Goal: Navigation & Orientation: Find specific page/section

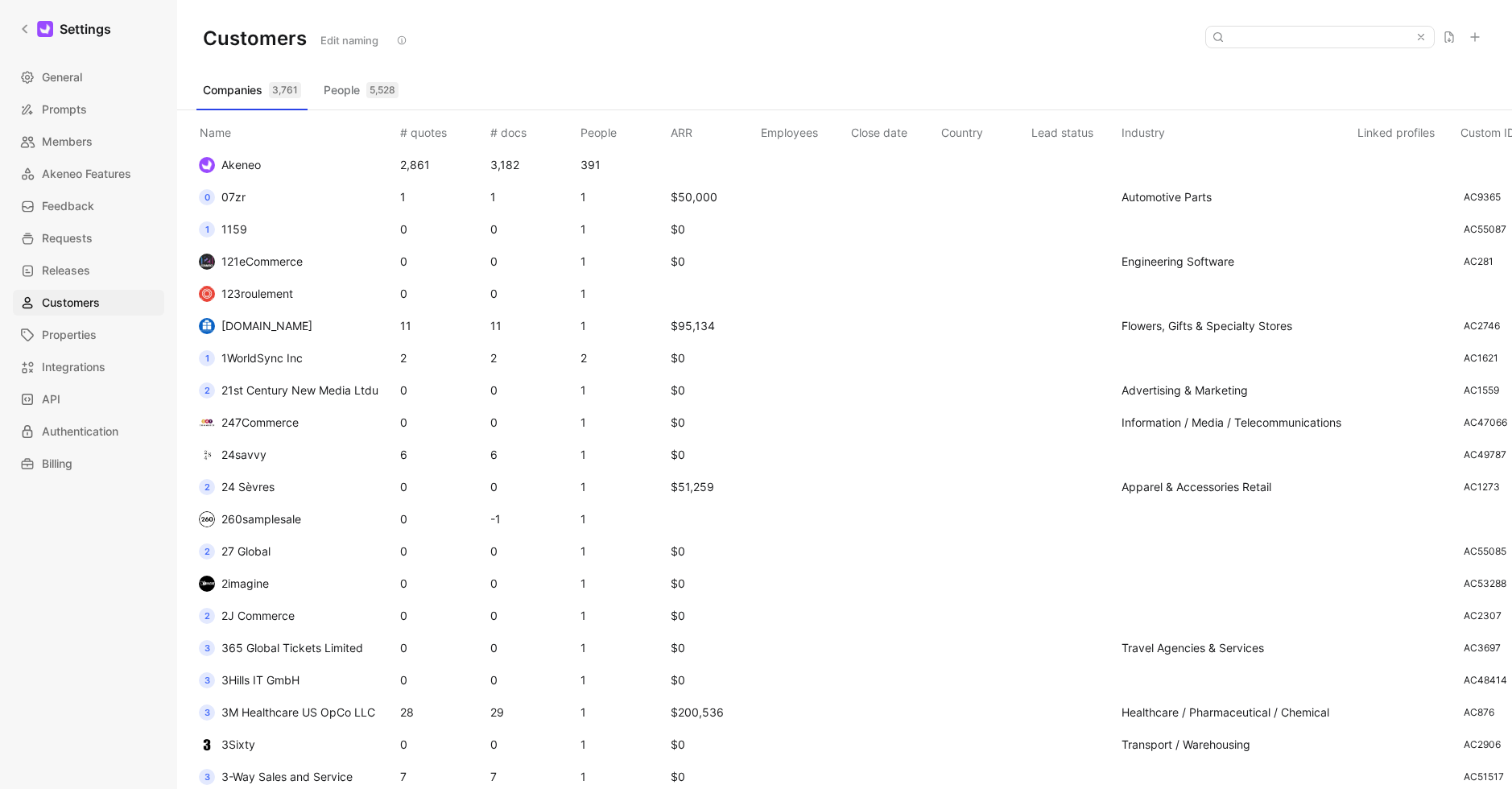
click at [260, 328] on span "[DOMAIN_NAME]" at bounding box center [266, 326] width 91 height 14
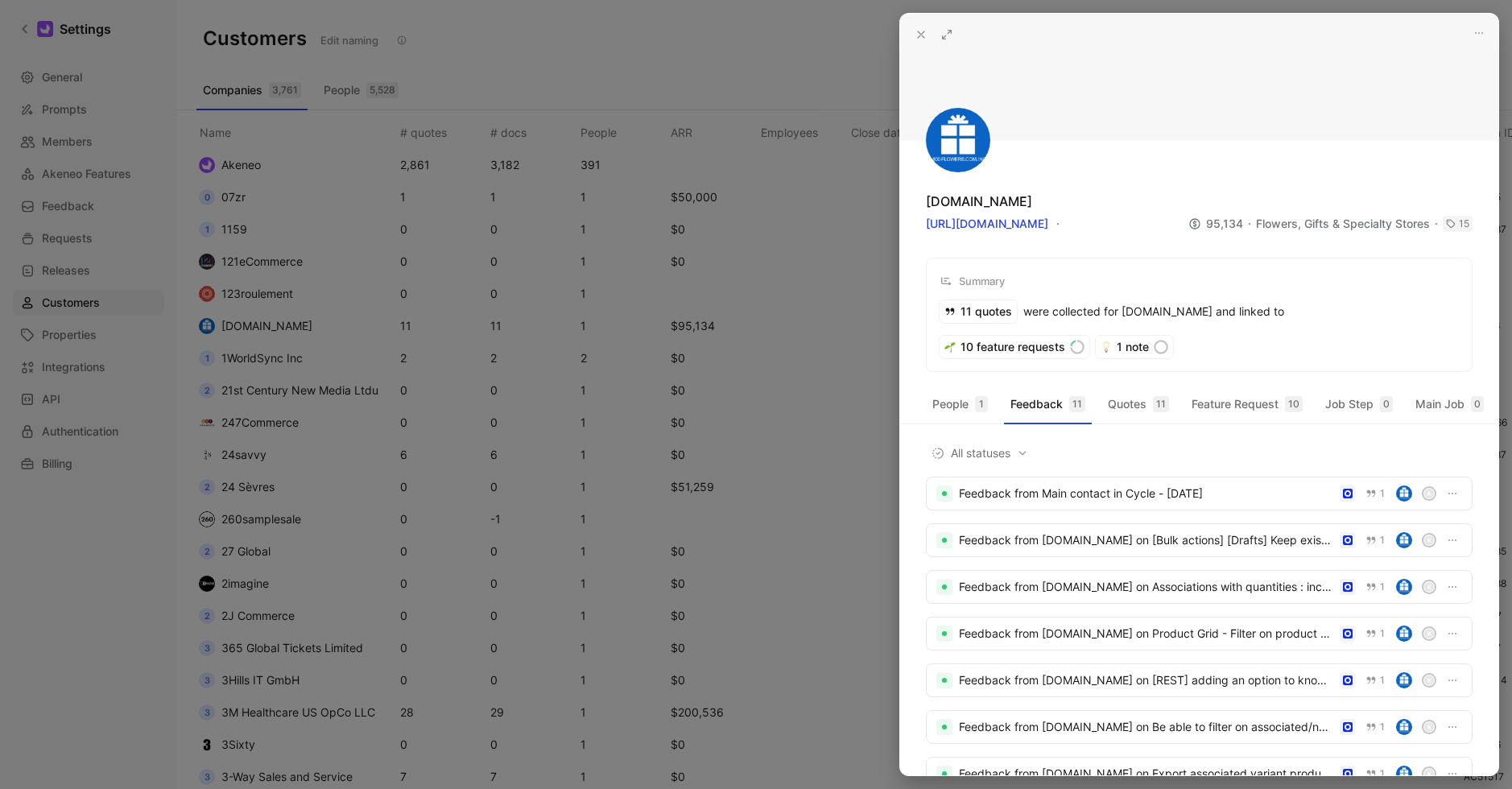
click at [90, 473] on div at bounding box center [756, 394] width 1512 height 789
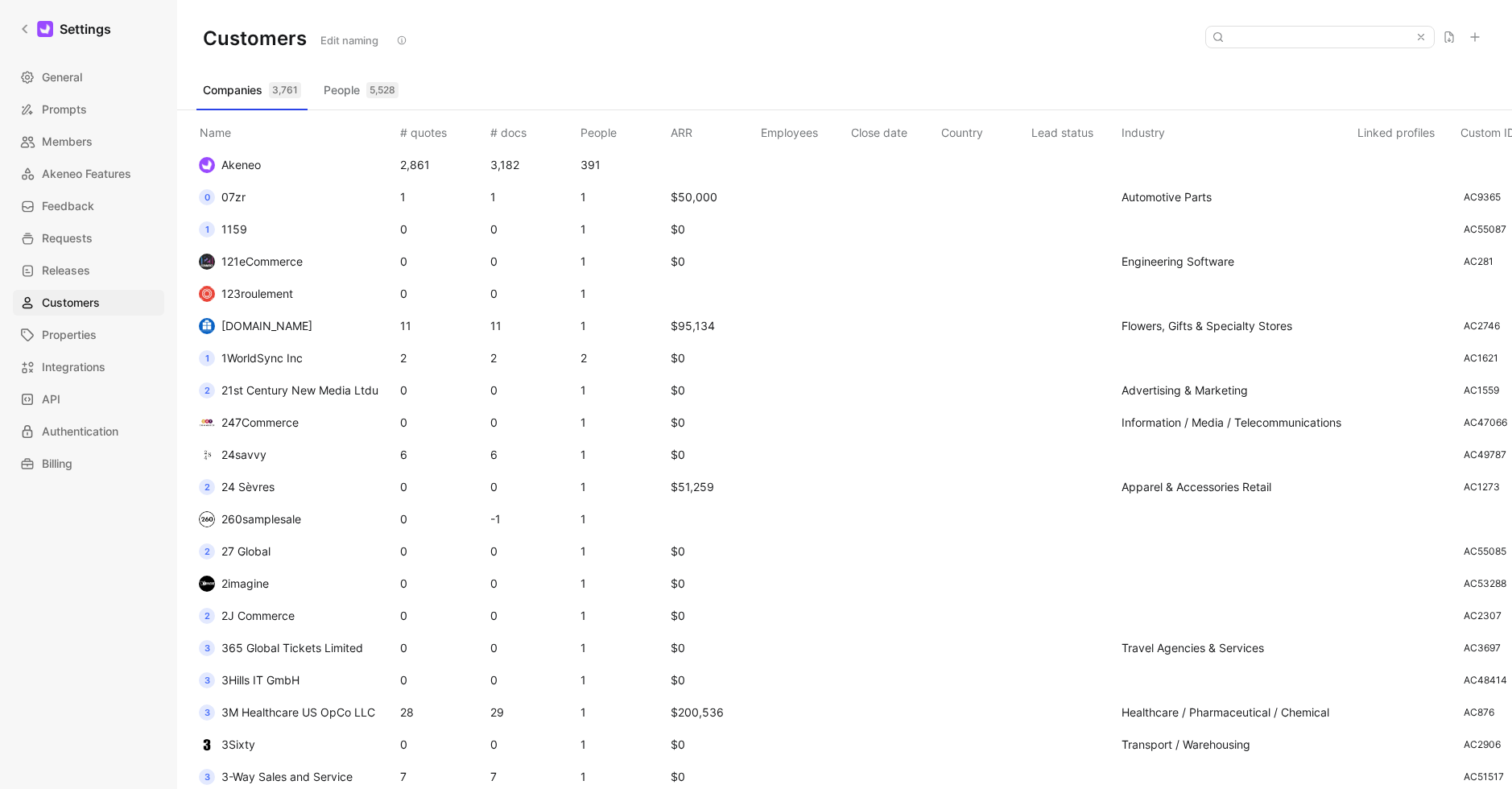
click at [90, 473] on link "Billing" at bounding box center [88, 464] width 151 height 26
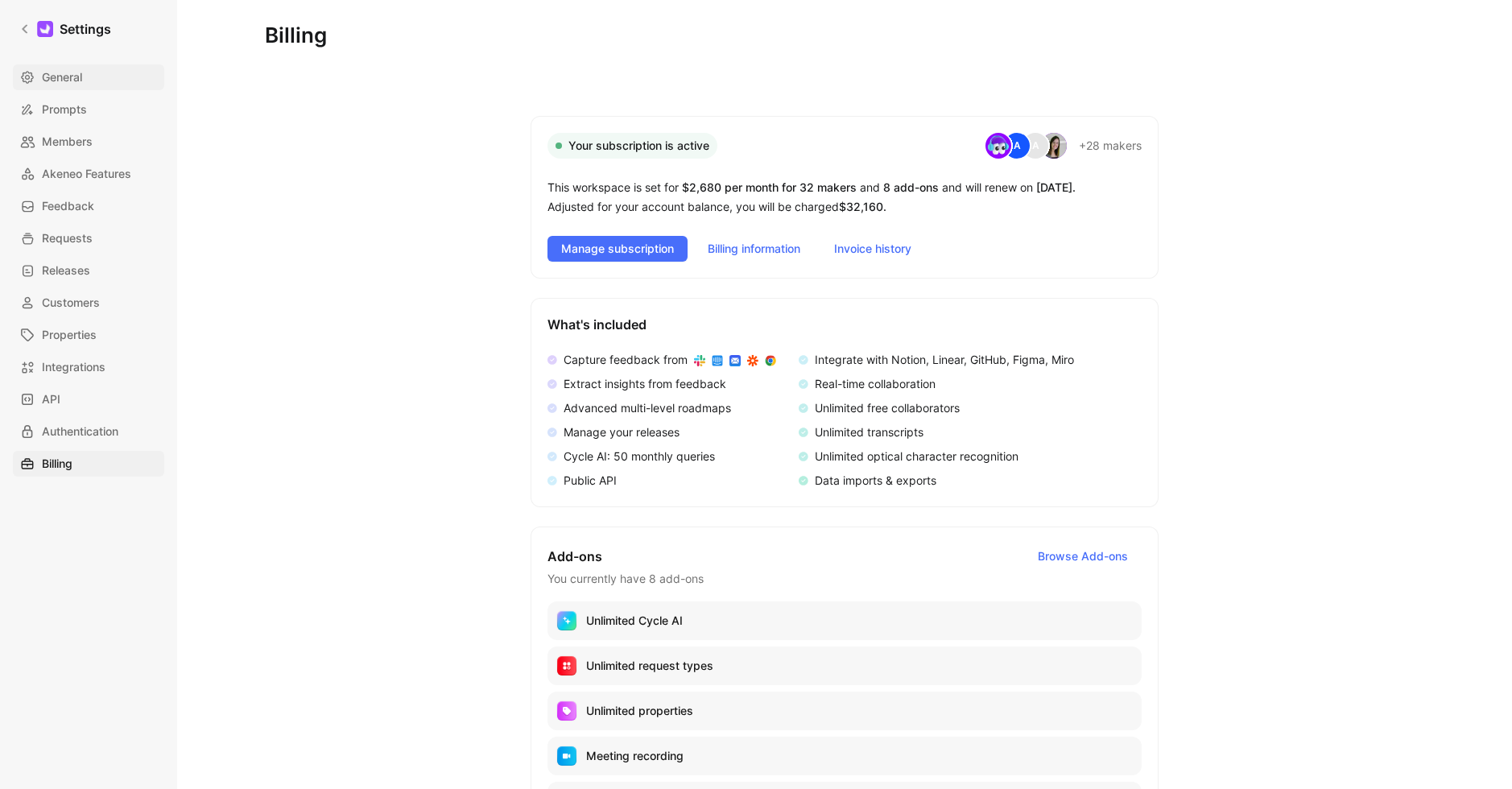
click at [62, 66] on link "General" at bounding box center [88, 77] width 151 height 26
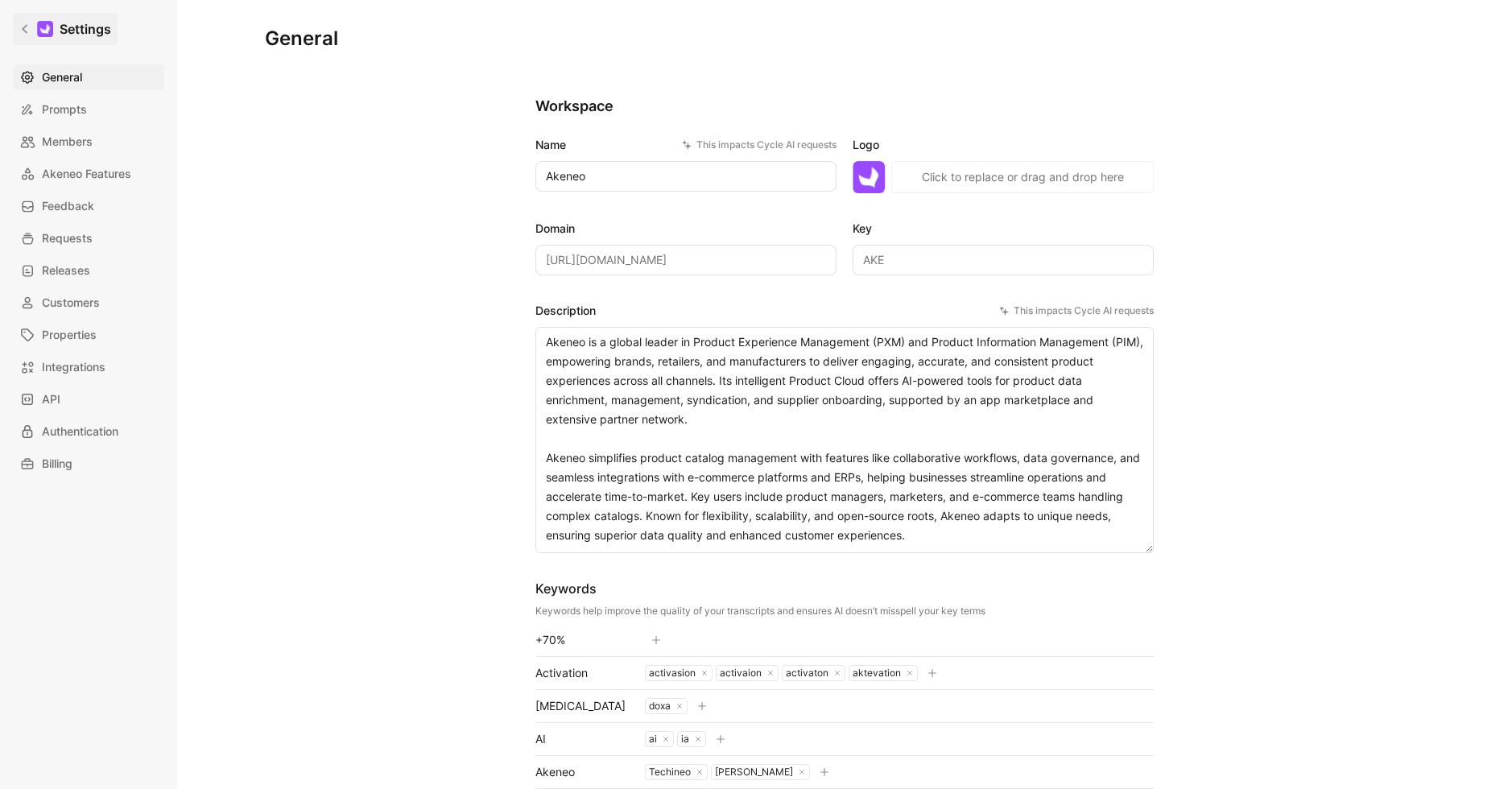
click at [63, 37] on h1 "Settings" at bounding box center [85, 29] width 51 height 19
